Goal: Transaction & Acquisition: Purchase product/service

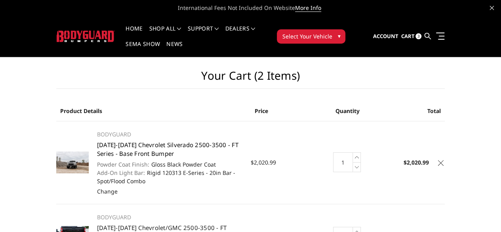
click at [158, 141] on link "[DATE]-[DATE] Chevrolet Silverado 2500-3500 - FT Series - Base Front Bumper" at bounding box center [167, 149] width 141 height 17
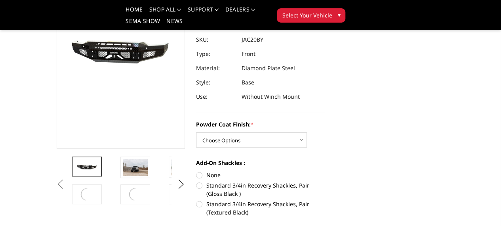
scroll to position [95, 0]
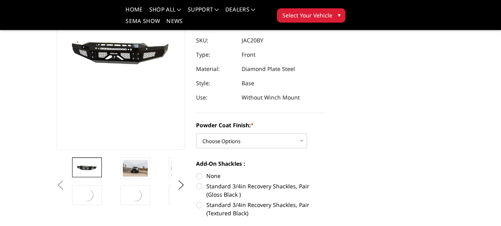
click at [219, 176] on img at bounding box center [231, 168] width 25 height 17
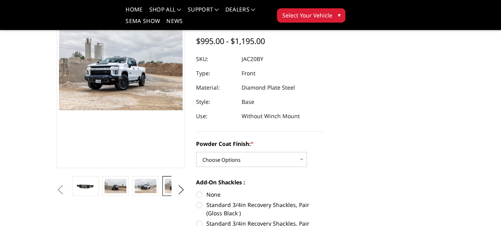
click at [325, 93] on dl "SKU: JAC20BY UPC: Type: Front Material: Diamond Plate Steel Style: Base Use: Wi…" at bounding box center [260, 87] width 129 height 71
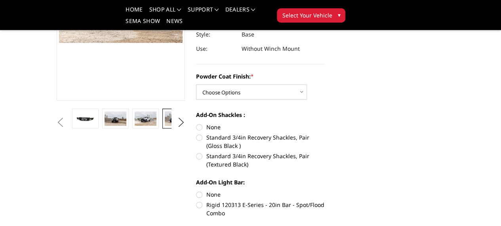
scroll to position [144, 0]
click at [195, 125] on img at bounding box center [205, 118] width 21 height 14
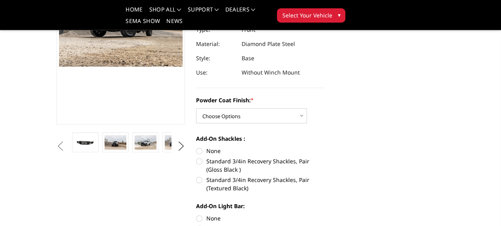
scroll to position [128, 0]
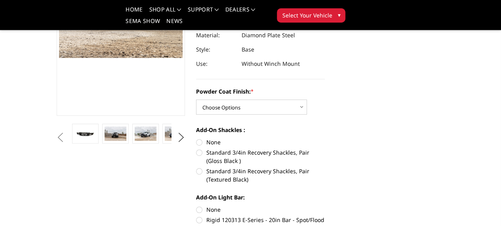
click at [178, 151] on ul "Previous Next" at bounding box center [121, 138] width 133 height 28
click at [177, 143] on button "Next" at bounding box center [181, 138] width 12 height 12
click at [165, 141] on img at bounding box center [175, 133] width 21 height 14
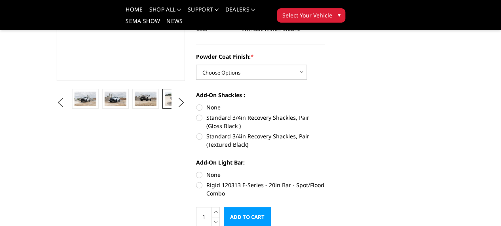
scroll to position [164, 0]
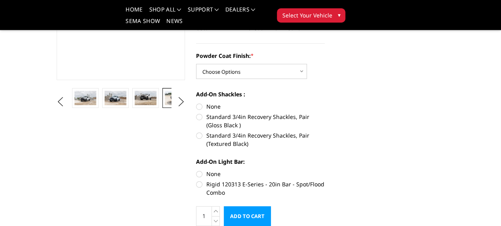
click at [195, 105] on img at bounding box center [205, 98] width 21 height 14
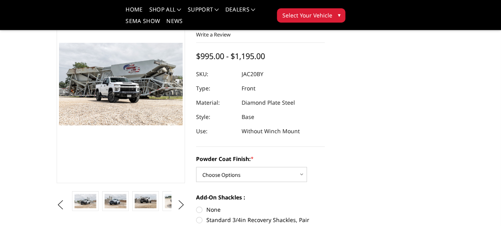
scroll to position [60, 0]
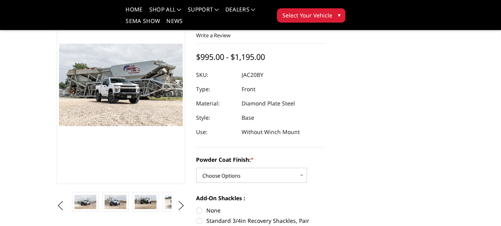
click at [100, 114] on img at bounding box center [121, 85] width 124 height 82
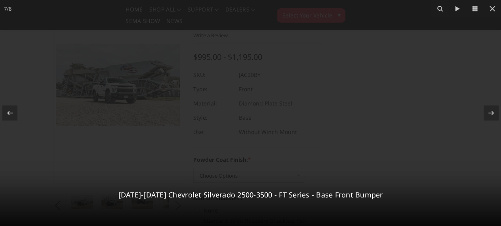
scroll to position [60, 0]
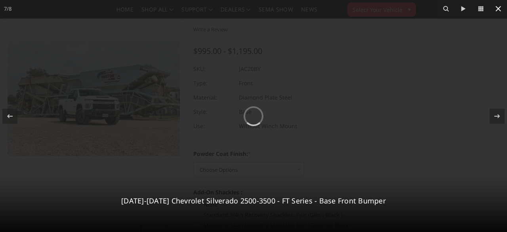
click at [501, 11] on icon at bounding box center [499, 9] width 10 height 10
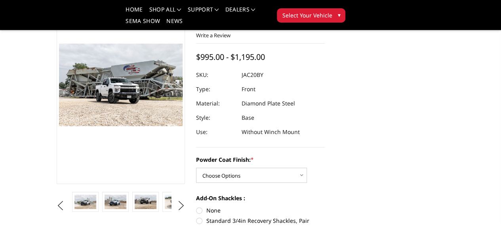
click at [92, 107] on img at bounding box center [121, 85] width 124 height 82
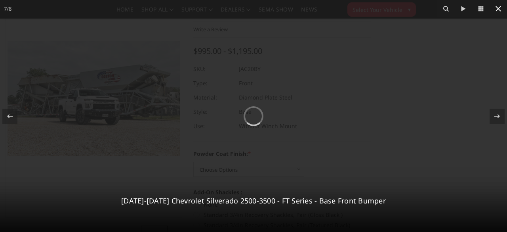
click at [499, 10] on icon at bounding box center [499, 9] width 10 height 10
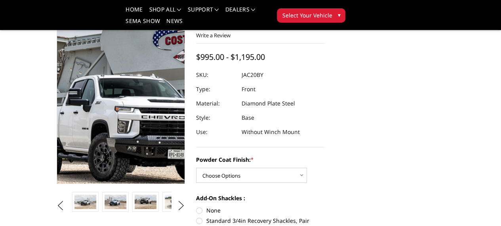
click at [95, 97] on img at bounding box center [141, 105] width 507 height 338
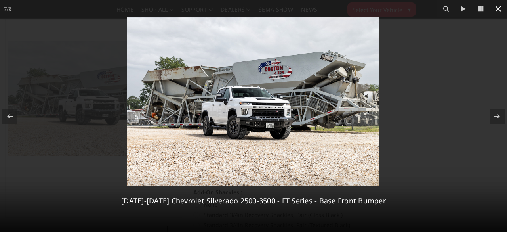
click at [494, 6] on icon at bounding box center [499, 9] width 10 height 10
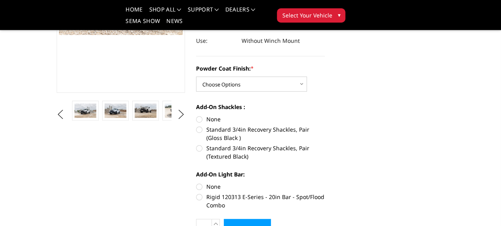
scroll to position [151, 0]
click at [176, 120] on button "Next" at bounding box center [181, 115] width 12 height 12
click at [195, 118] on img at bounding box center [205, 110] width 21 height 14
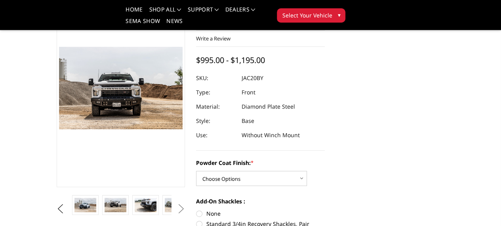
scroll to position [57, 0]
click at [191, 92] on section "2020-2023 Chevrolet Silverado 2500-3500 - FT Series - Base Front Bumper Write a…" at bounding box center [261, 165] width 140 height 352
